Goal: Find contact information: Find contact information

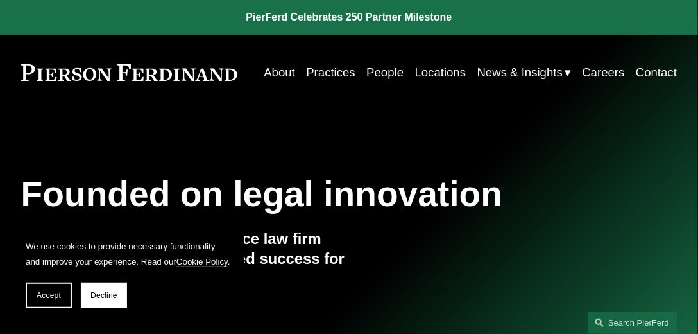
click at [381, 76] on link "People" at bounding box center [384, 72] width 37 height 24
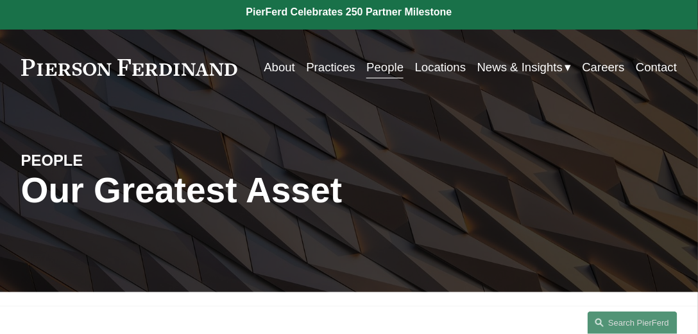
scroll to position [183, 0]
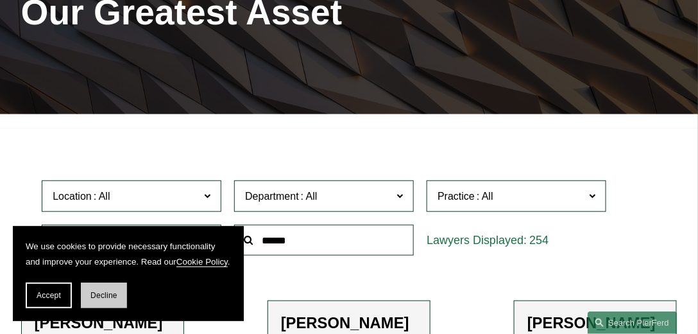
click at [115, 298] on span "Decline" at bounding box center [103, 295] width 27 height 9
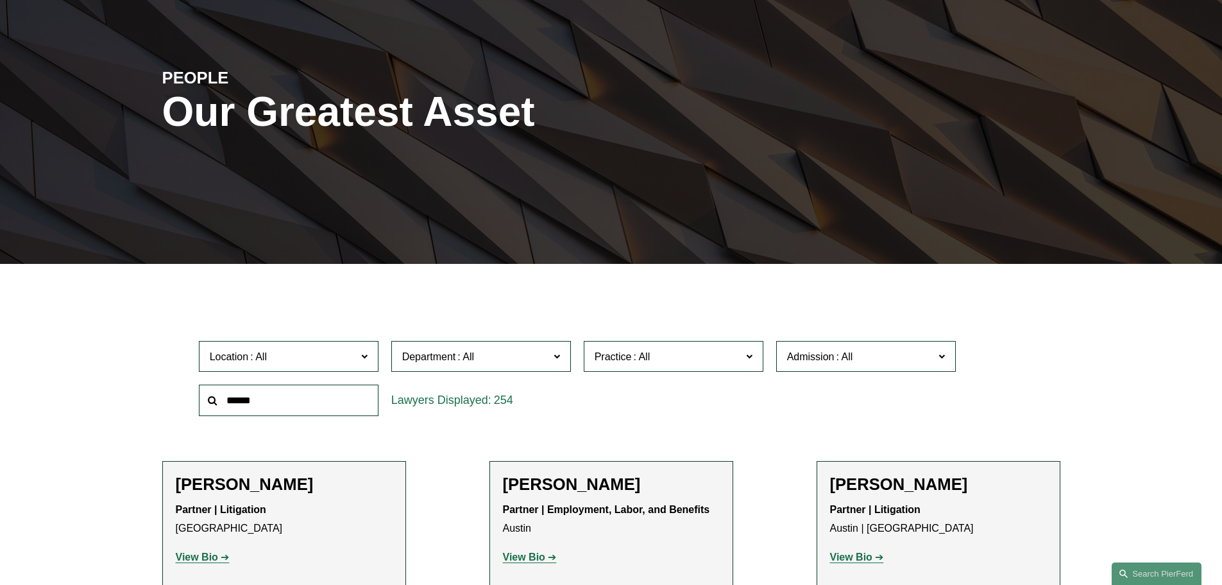
scroll to position [119, 0]
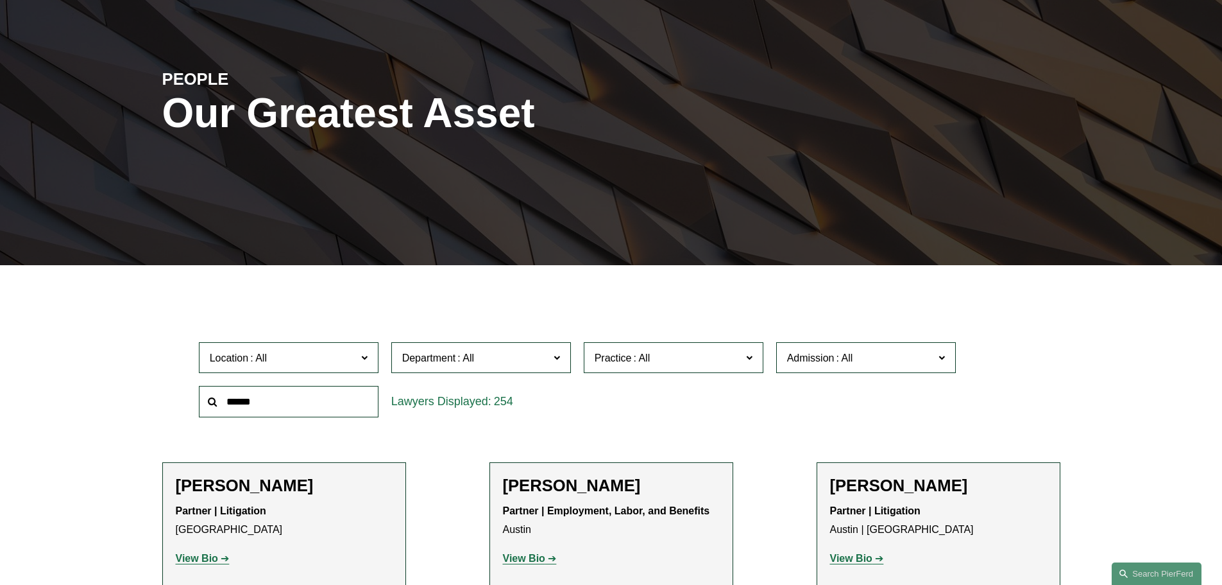
click at [424, 363] on span "Department" at bounding box center [429, 357] width 54 height 11
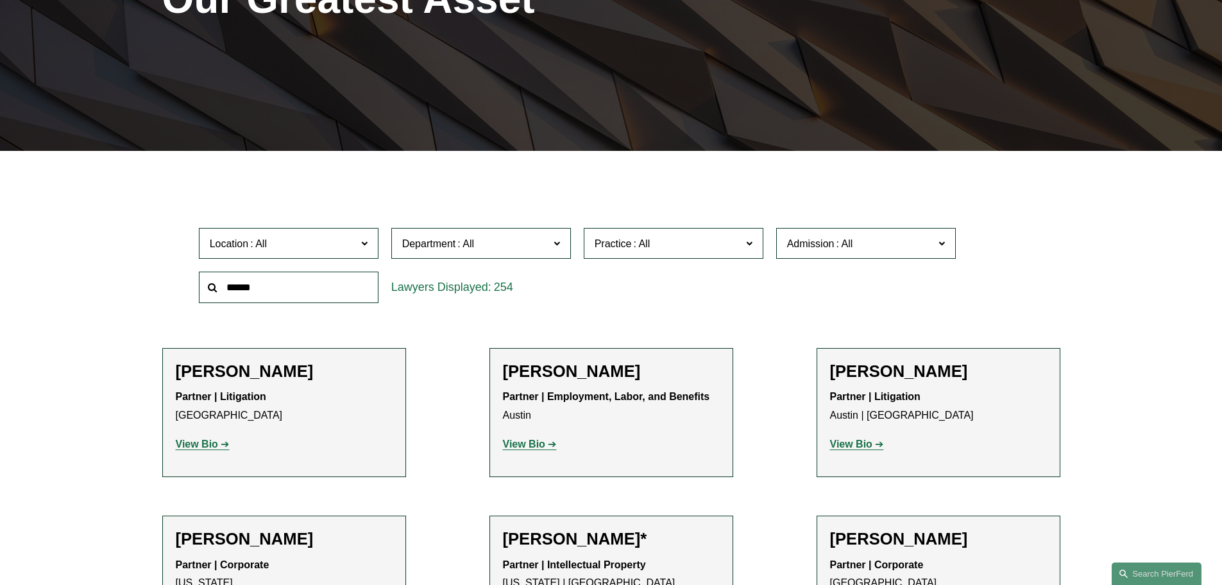
scroll to position [248, 0]
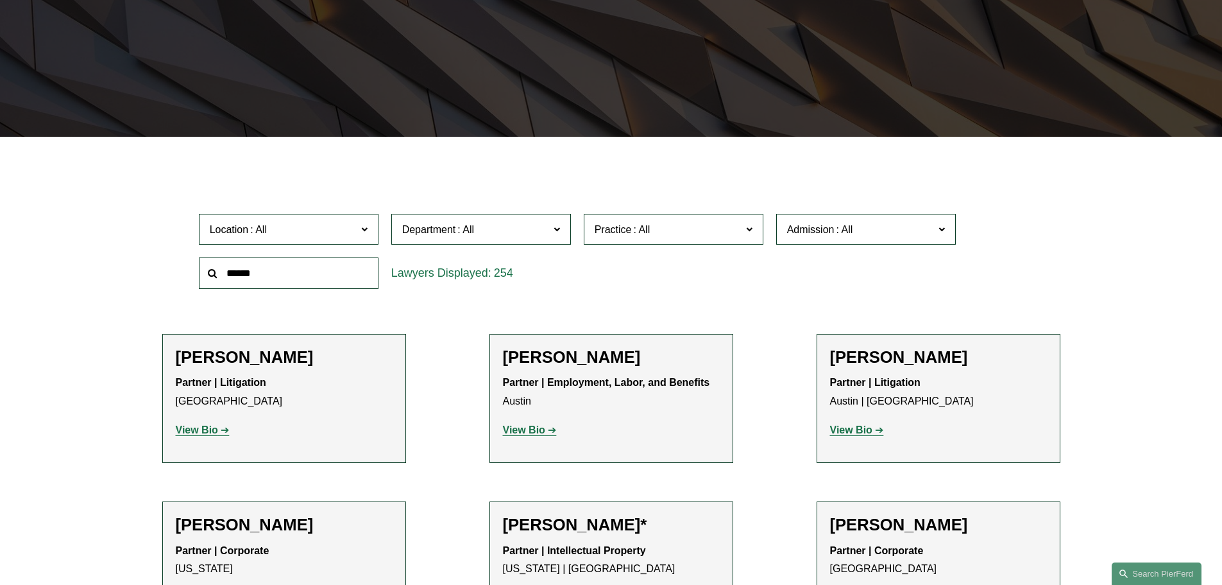
click at [632, 230] on span at bounding box center [641, 229] width 21 height 11
